Goal: Task Accomplishment & Management: Use online tool/utility

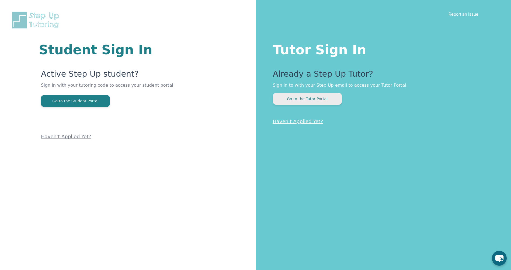
click at [328, 98] on button "Go to the Tutor Portal" at bounding box center [307, 99] width 69 height 12
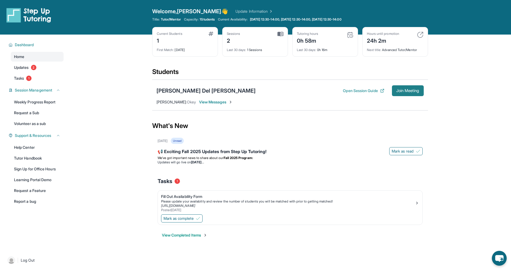
click at [400, 94] on button "Join Meeting" at bounding box center [408, 90] width 32 height 11
click at [203, 103] on span "View Messages" at bounding box center [216, 101] width 34 height 5
click at [348, 91] on button "Open Session Guide" at bounding box center [363, 90] width 41 height 5
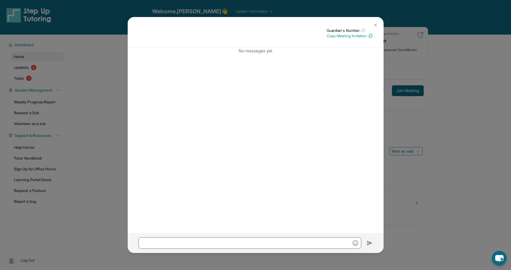
click at [380, 22] on button at bounding box center [375, 25] width 11 height 11
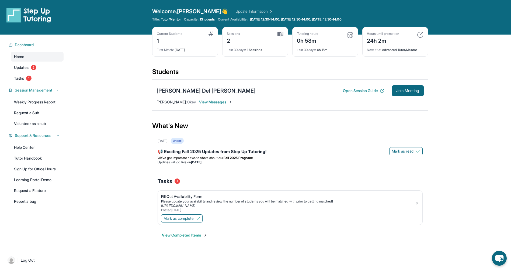
click at [229, 103] on img at bounding box center [231, 102] width 4 height 4
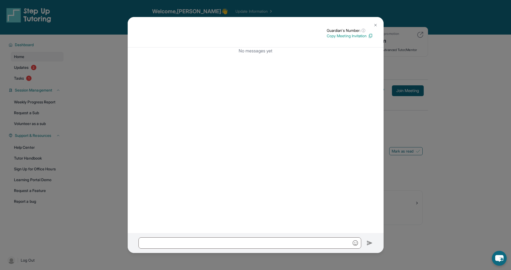
click at [109, 96] on div "Guardian's Number: ⓘ This isn't the guardian's real number — it's a private for…" at bounding box center [255, 135] width 511 height 270
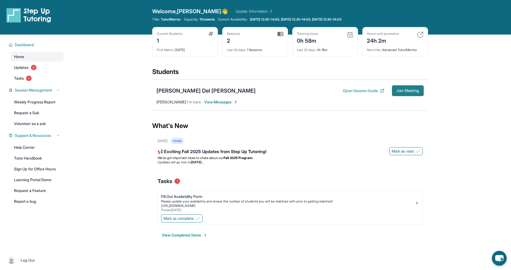
click at [406, 91] on span "Join Meeting" at bounding box center [407, 90] width 23 height 3
click at [170, 89] on div "[PERSON_NAME] Del [PERSON_NAME]" at bounding box center [206, 91] width 99 height 8
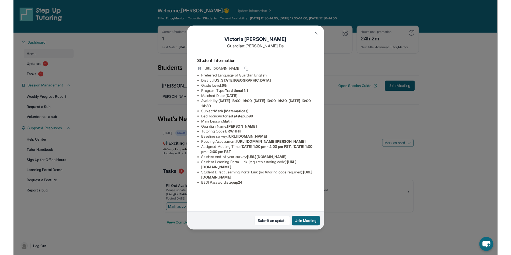
scroll to position [36, 0]
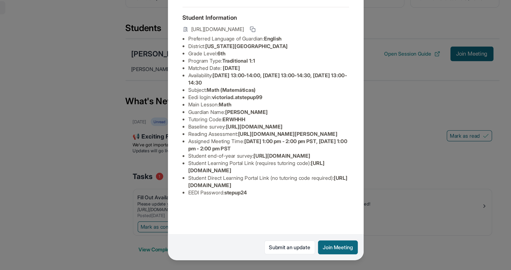
click at [202, 195] on ul "Preferred Language of Guardian: English District: New York City Public Schools …" at bounding box center [255, 136] width 123 height 119
click at [202, 189] on span "https://student-portal.stepuptutoring.org/student/ERWHHH" at bounding box center [258, 184] width 118 height 10
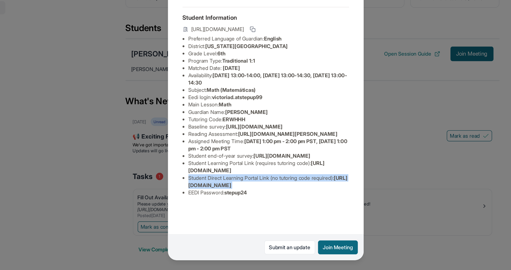
click at [202, 189] on span "https://student-portal.stepuptutoring.org/student/ERWHHH" at bounding box center [258, 184] width 118 height 10
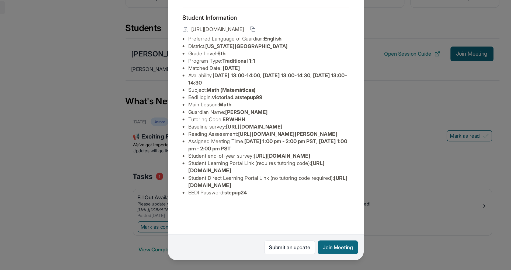
drag, startPoint x: 197, startPoint y: 205, endPoint x: 310, endPoint y: 205, distance: 113.5
click at [310, 195] on ul "Preferred Language of Guardian: English District: New York City Public Schools …" at bounding box center [255, 136] width 123 height 119
copy span "https://student-portal.stepuptutoring.org/student/ERWHHH"
click at [334, 222] on div "Victoria Del Carmen Guardian: Anita De Student Information https://student-port…" at bounding box center [255, 135] width 511 height 270
